Goal: Check status: Check status

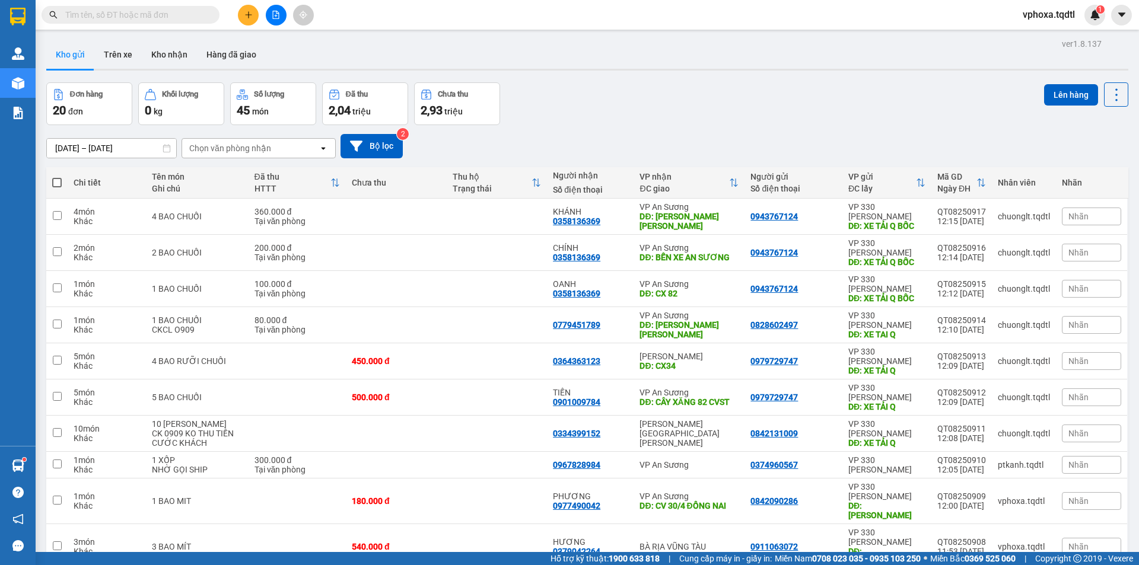
click at [153, 17] on input "text" at bounding box center [135, 14] width 140 height 13
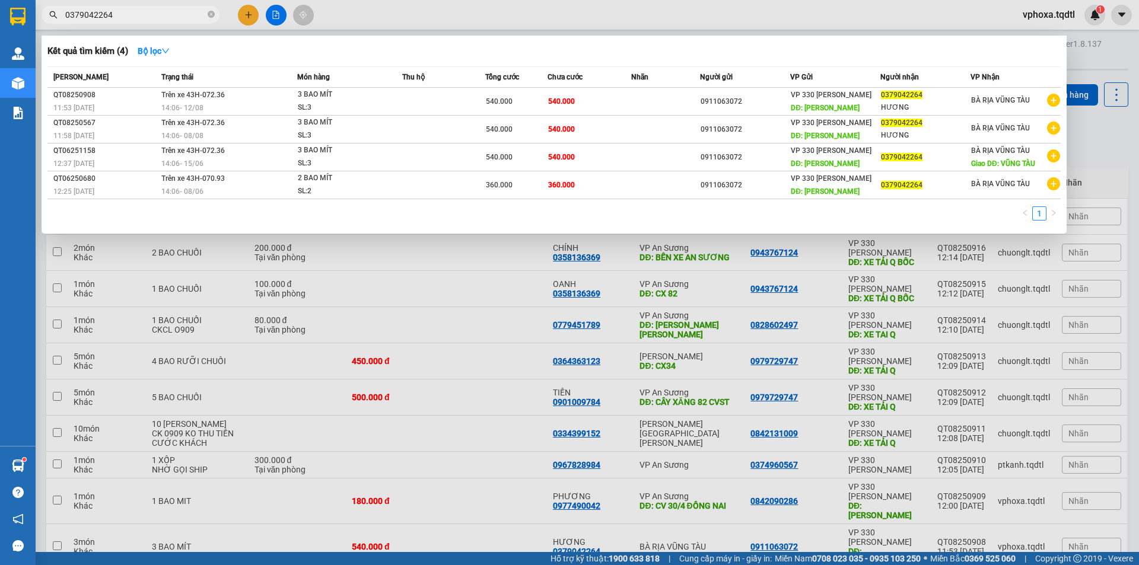
type input "0379042264"
click at [211, 14] on icon "close-circle" at bounding box center [211, 14] width 7 height 7
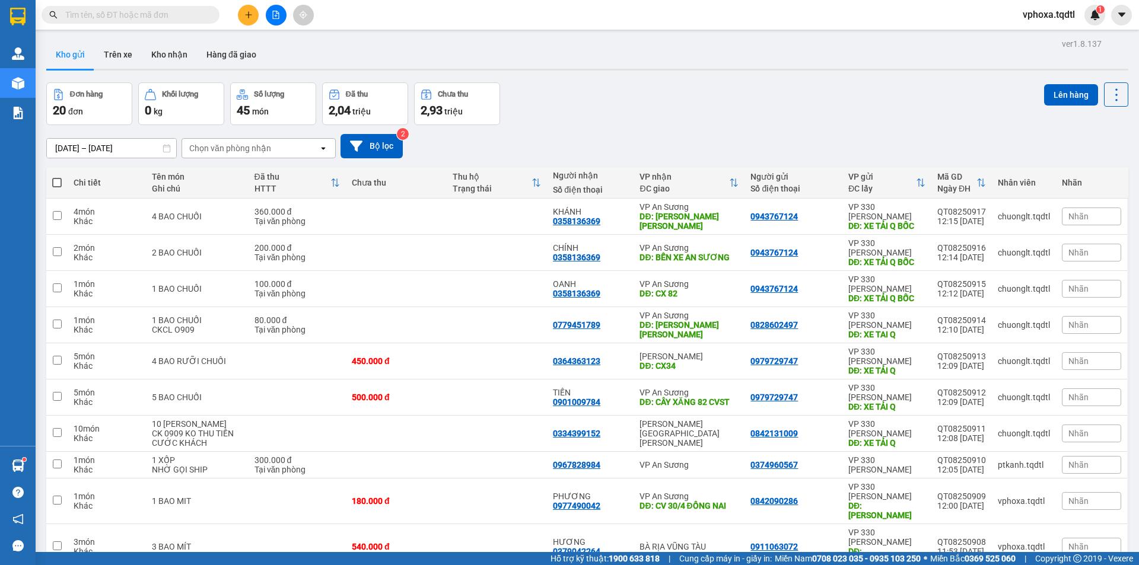
click at [161, 15] on input "text" at bounding box center [135, 14] width 140 height 13
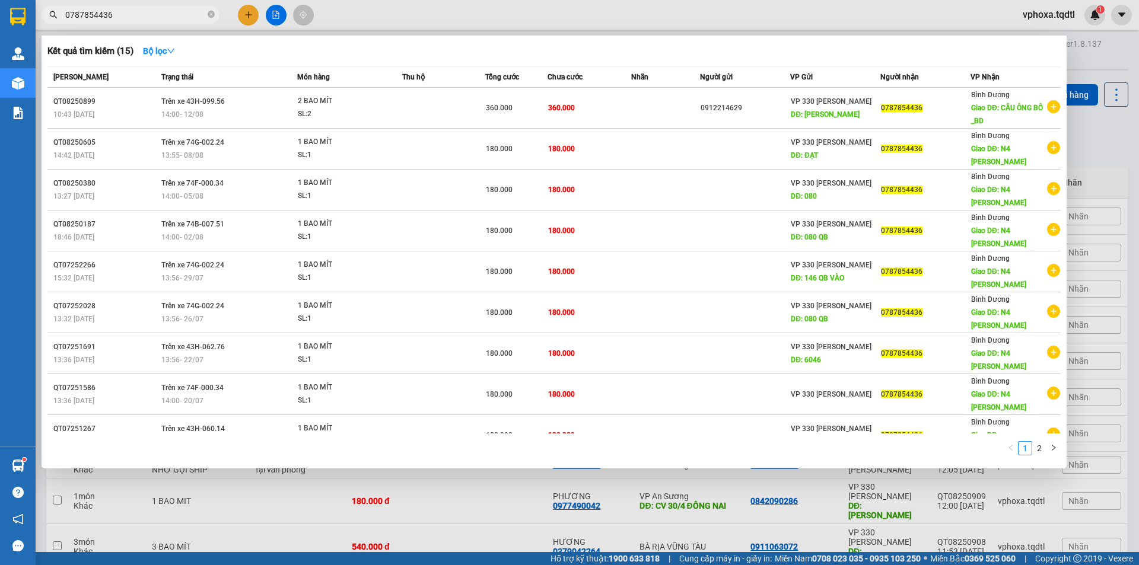
type input "0787854436"
click at [212, 18] on icon "close-circle" at bounding box center [211, 14] width 7 height 7
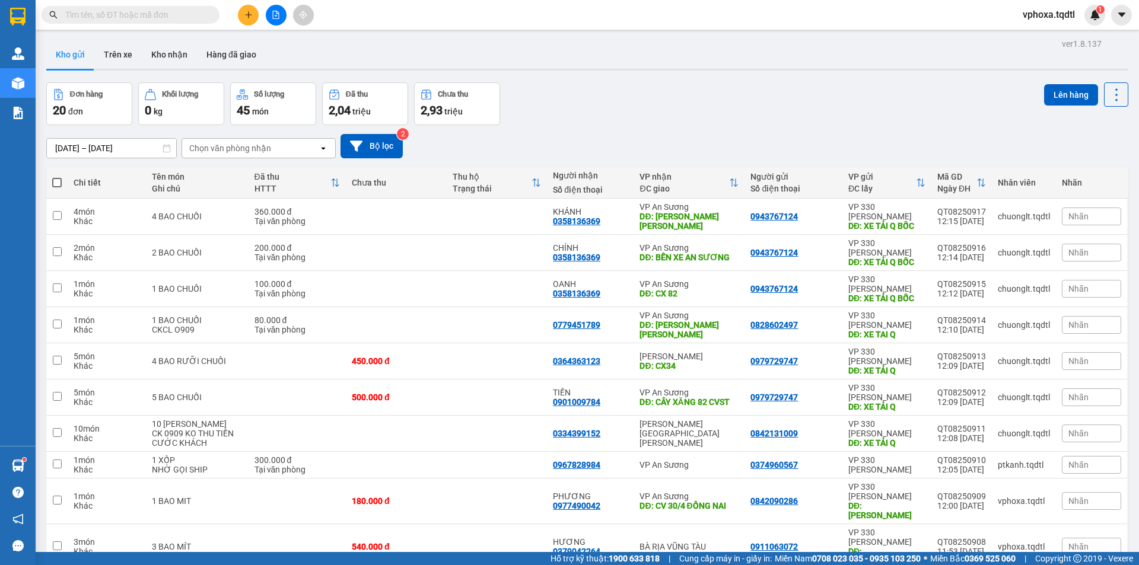
click at [126, 18] on input "text" at bounding box center [135, 14] width 140 height 13
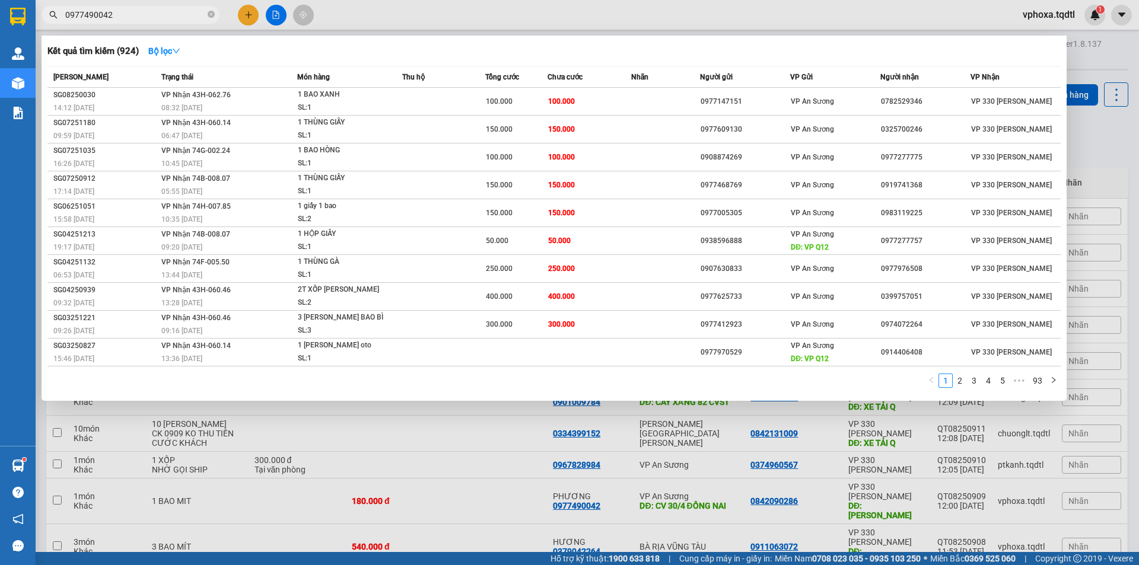
type input "0977490042"
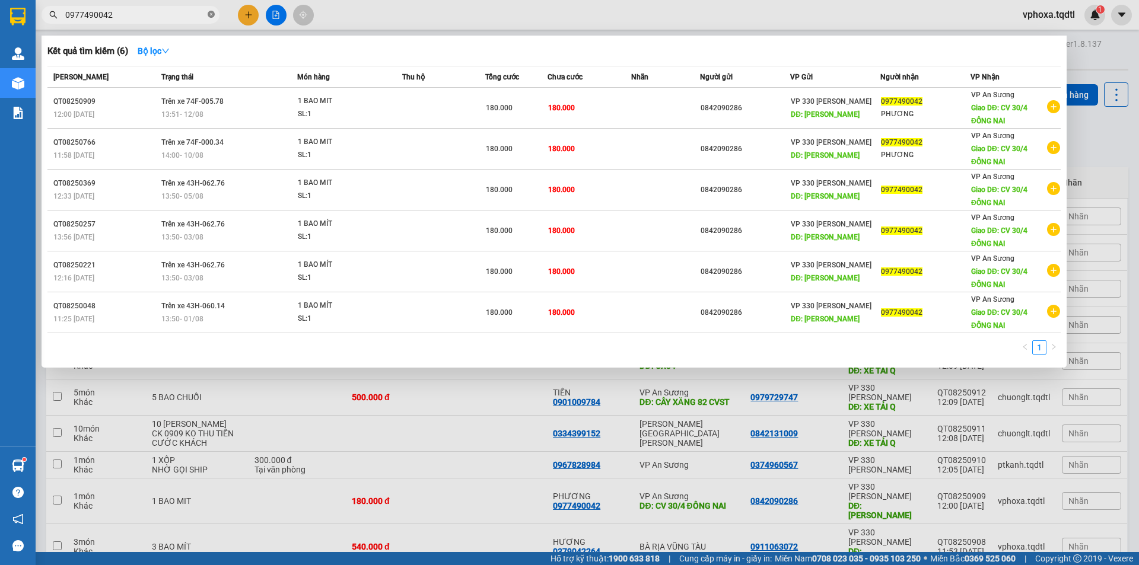
click at [213, 15] on icon "close-circle" at bounding box center [211, 14] width 7 height 7
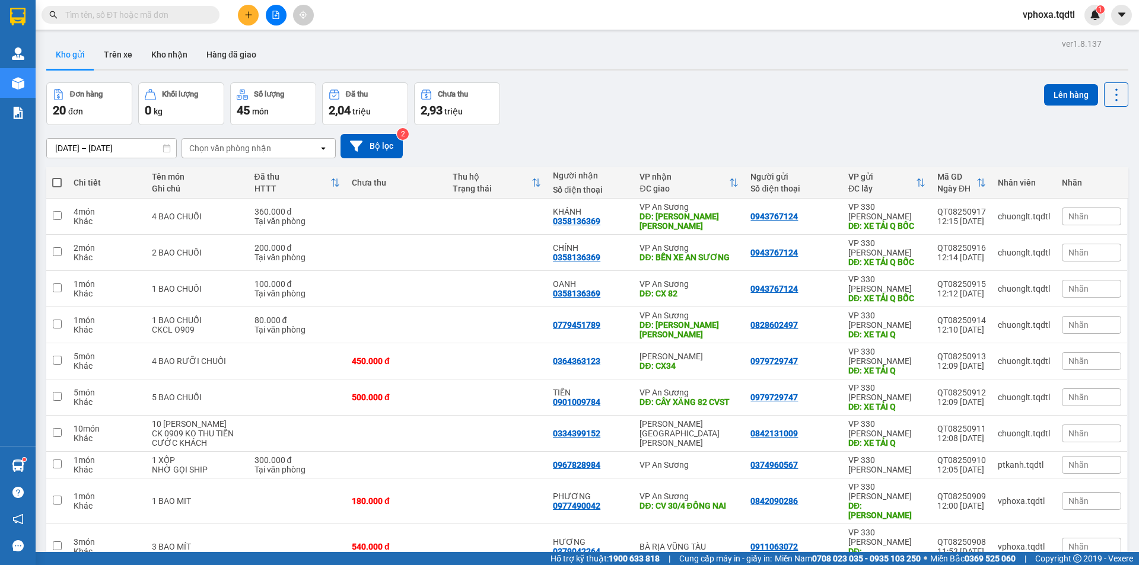
click at [156, 5] on div "Kết quả [PERSON_NAME] ( 6 ) Bộ lọc Mã ĐH Trạng thái Món hàng Thu hộ Tổng [PERSO…" at bounding box center [115, 15] width 231 height 21
click at [157, 13] on input "text" at bounding box center [135, 14] width 140 height 13
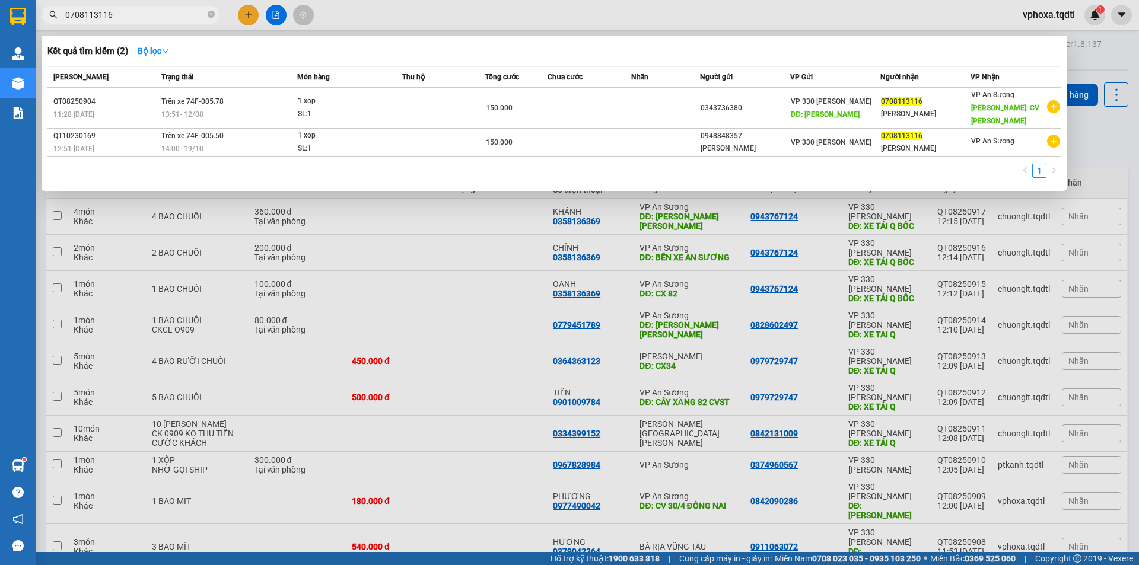
type input "0708113116"
